Goal: Information Seeking & Learning: Check status

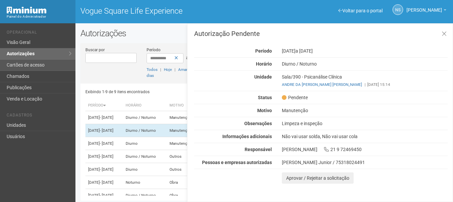
scroll to position [2, 0]
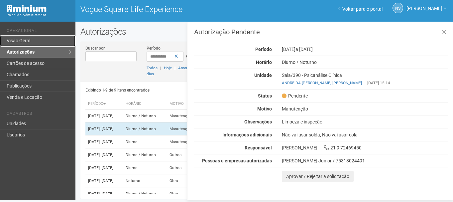
click at [18, 40] on link "Visão Geral" at bounding box center [37, 40] width 75 height 11
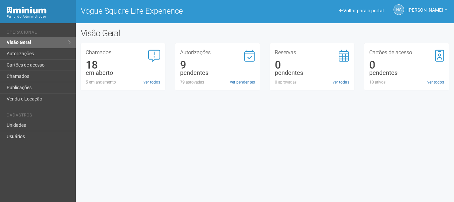
click at [238, 83] on link "ver pendentes" at bounding box center [242, 82] width 25 height 6
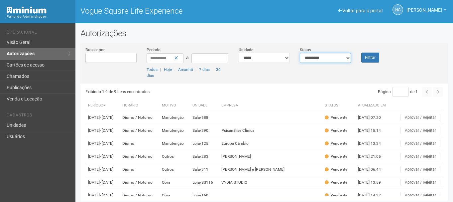
click at [337, 59] on select "**********" at bounding box center [325, 58] width 51 height 10
select select "***"
click at [300, 53] on select "**********" at bounding box center [325, 58] width 51 height 10
click at [279, 57] on select "**********" at bounding box center [264, 58] width 51 height 10
select select "**********"
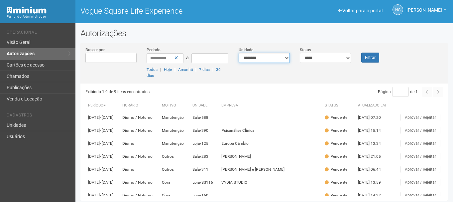
click at [239, 53] on select "**********" at bounding box center [264, 58] width 51 height 10
click at [368, 63] on div "**********" at bounding box center [263, 65] width 367 height 37
click at [177, 59] on icon at bounding box center [176, 57] width 4 height 5
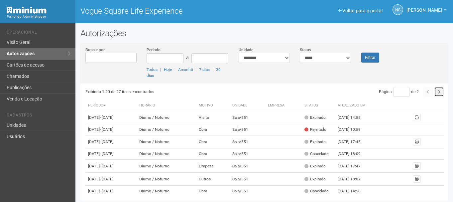
click at [441, 91] on button "button" at bounding box center [439, 92] width 10 height 10
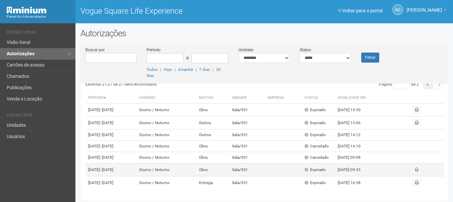
scroll to position [2, 0]
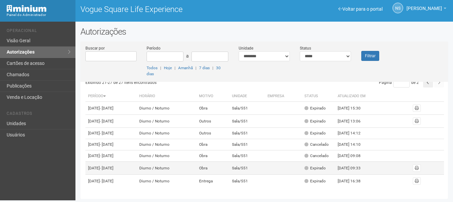
click at [229, 165] on td "Obra" at bounding box center [212, 167] width 33 height 13
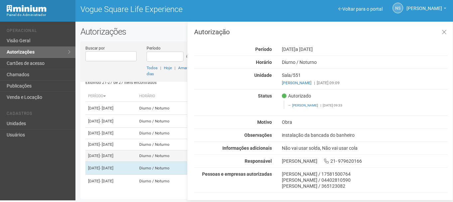
click at [113, 153] on span "- 03/09/2025" at bounding box center [107, 155] width 14 height 5
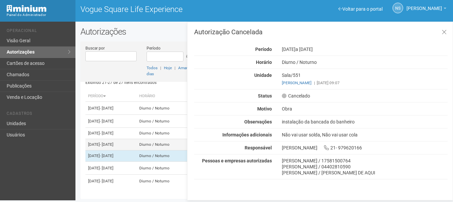
click at [114, 139] on td "29/08/2025 - 31/08/2025" at bounding box center [110, 144] width 51 height 11
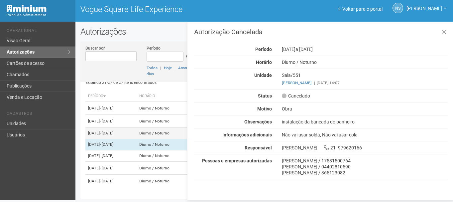
click at [110, 131] on span "- 31/08/2025" at bounding box center [107, 133] width 14 height 5
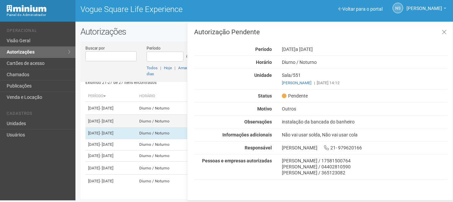
click at [113, 119] on span "- 29/08/2025" at bounding box center [107, 121] width 14 height 5
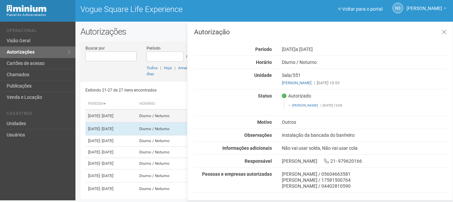
click at [113, 118] on span "- 21/08/2025" at bounding box center [107, 115] width 14 height 5
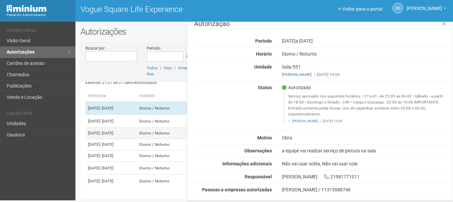
scroll to position [41, 0]
click at [163, 181] on td "Diurno / Noturno" at bounding box center [166, 180] width 59 height 13
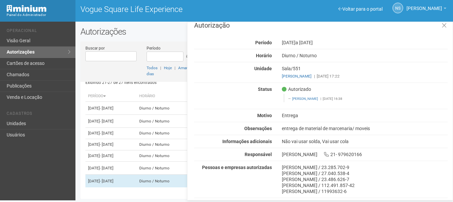
scroll to position [8, 0]
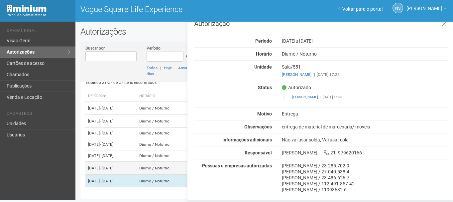
click at [163, 161] on td "Diurno / Noturno" at bounding box center [166, 167] width 59 height 13
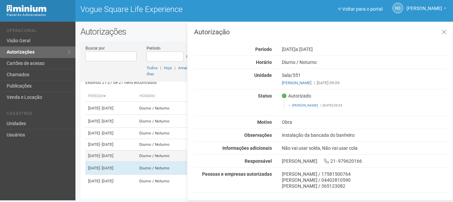
click at [137, 150] on td "01/09/2025 - 03/09/2025" at bounding box center [110, 155] width 51 height 11
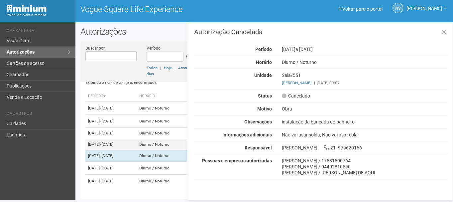
click at [137, 139] on td "29/08/2025 - 31/08/2025" at bounding box center [110, 144] width 51 height 11
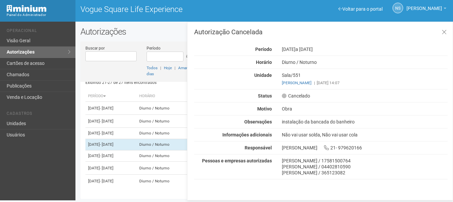
scroll to position [33, 0]
click at [442, 34] on icon at bounding box center [444, 32] width 5 height 7
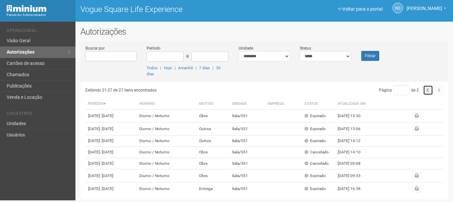
click at [427, 91] on icon "button" at bounding box center [428, 90] width 3 height 4
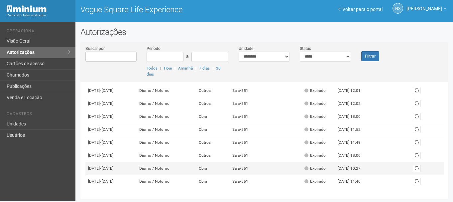
scroll to position [2, 0]
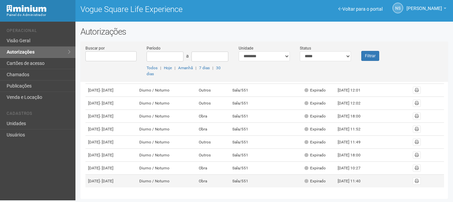
click at [288, 174] on td at bounding box center [283, 180] width 37 height 13
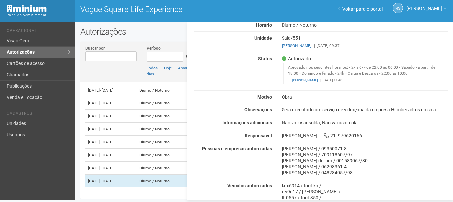
scroll to position [45, 0]
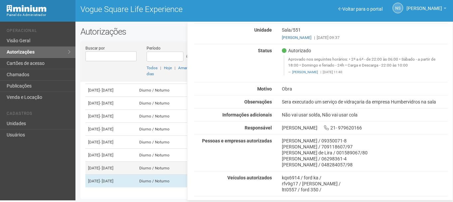
click at [137, 163] on td "[DATE] - [DATE]" at bounding box center [110, 167] width 51 height 13
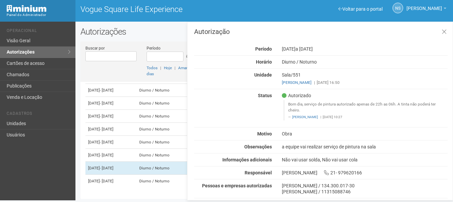
scroll to position [2, 0]
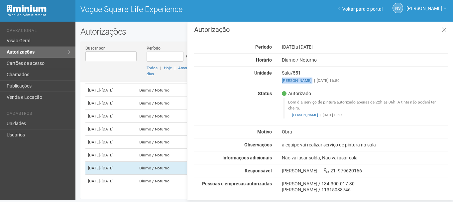
drag, startPoint x: 279, startPoint y: 77, endPoint x: 307, endPoint y: 79, distance: 28.3
click at [307, 79] on div "Sala/551 [PERSON_NAME] | [DATE] 16:50" at bounding box center [365, 77] width 176 height 14
click at [327, 86] on div "Autorização Período [DATE] a [DATE] [GEOGRAPHIC_DATA] [GEOGRAPHIC_DATA] / [GEOG…" at bounding box center [321, 112] width 254 height 173
click at [117, 149] on td "[DATE] - [DATE]" at bounding box center [110, 155] width 51 height 13
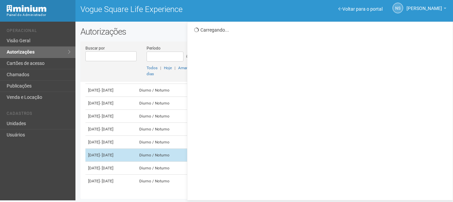
scroll to position [0, 0]
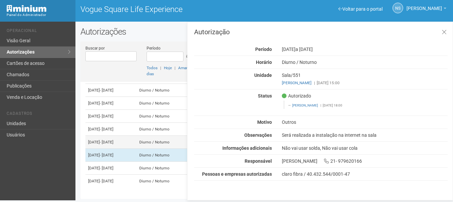
click at [110, 136] on td "[DATE] - [DATE]" at bounding box center [110, 142] width 51 height 13
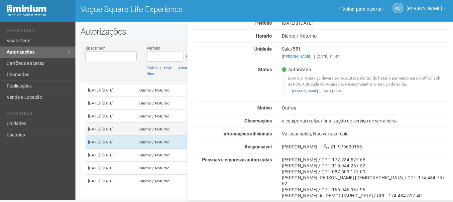
scroll to position [228, 0]
click at [137, 136] on td "21/07/2025 - 26/07/2025" at bounding box center [110, 129] width 51 height 13
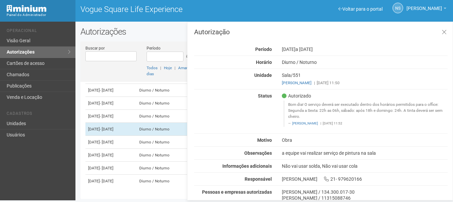
scroll to position [8, 0]
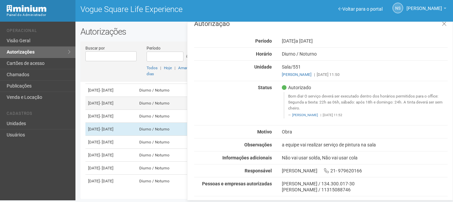
click at [113, 110] on td "17/07/2025 - 18/07/2025" at bounding box center [110, 103] width 51 height 13
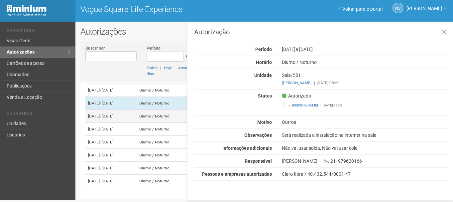
click at [113, 118] on span "- 21/07/2025" at bounding box center [107, 116] width 14 height 5
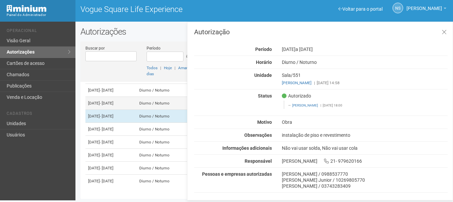
click at [120, 110] on td "17/07/2025 - 18/07/2025" at bounding box center [110, 103] width 51 height 13
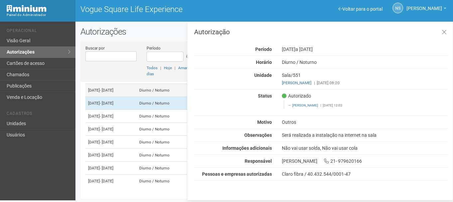
click at [98, 90] on td "16/07/2025 - 18/07/2025" at bounding box center [110, 90] width 51 height 13
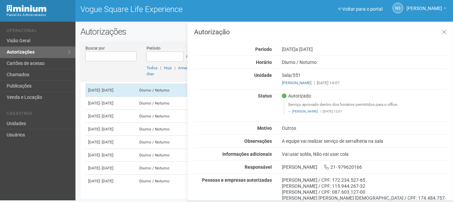
scroll to position [2, 0]
click at [444, 28] on button at bounding box center [444, 32] width 14 height 14
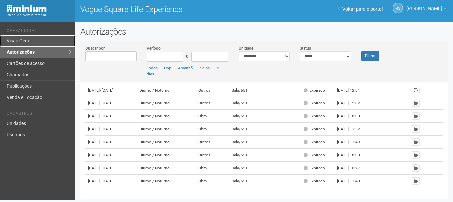
click at [3, 45] on link "Visão Geral" at bounding box center [37, 40] width 75 height 11
